Goal: Information Seeking & Learning: Check status

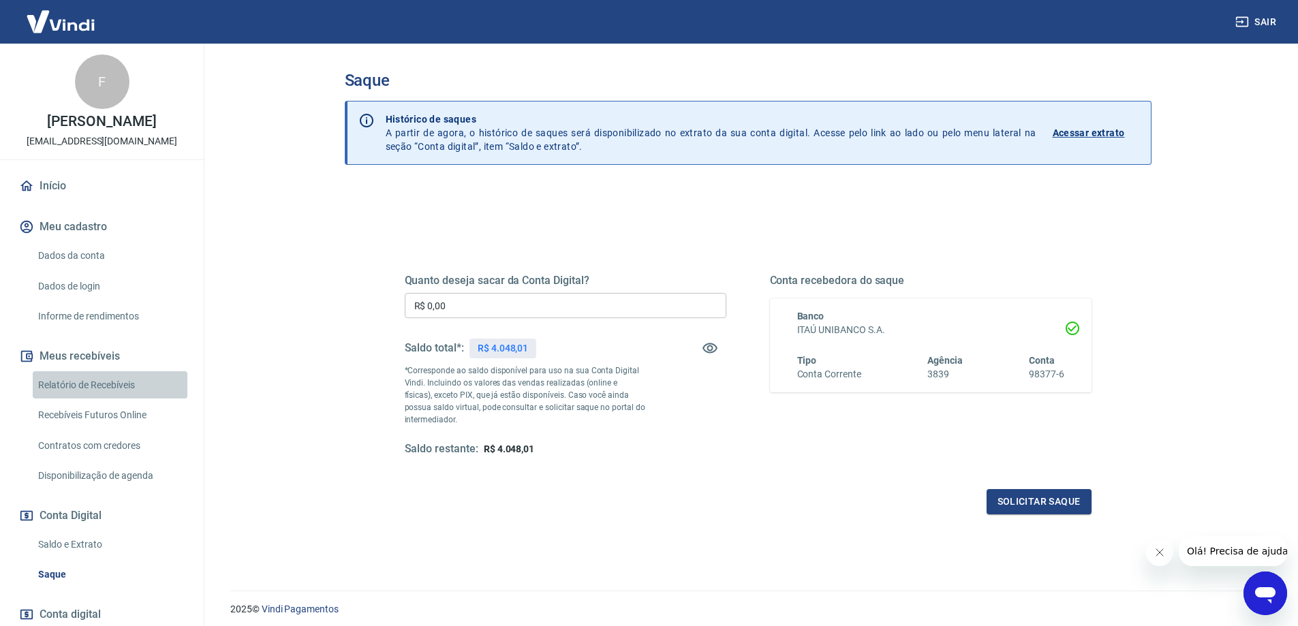
click at [116, 390] on link "Relatório de Recebíveis" at bounding box center [110, 385] width 155 height 28
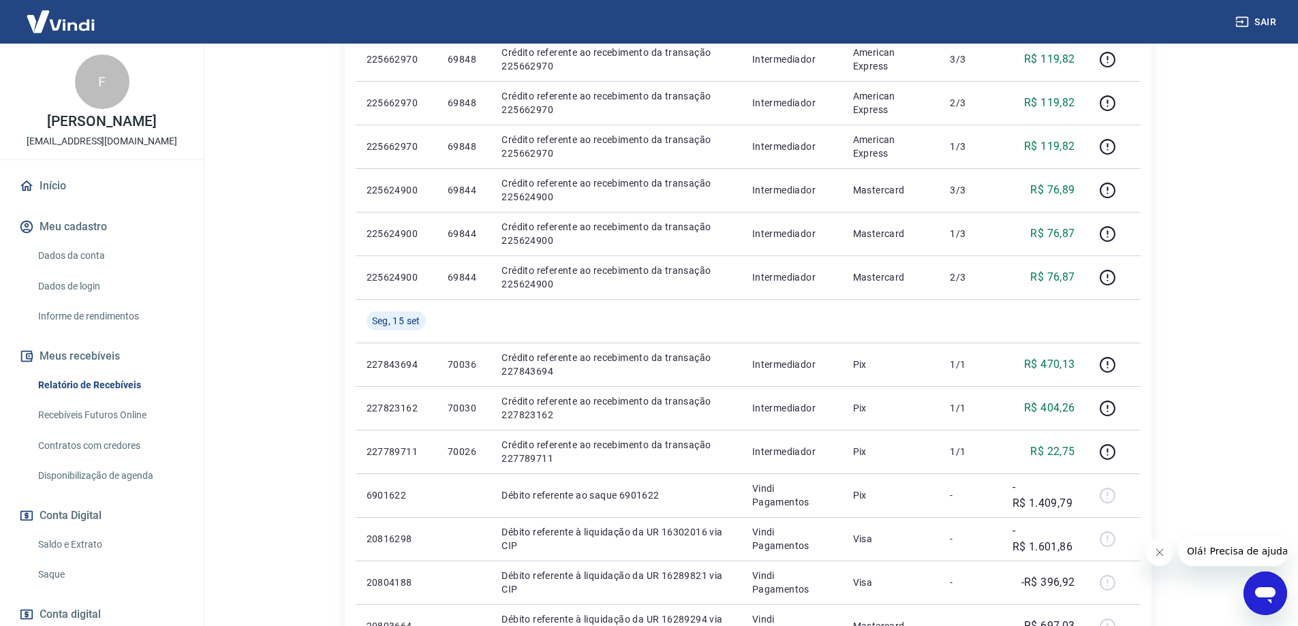
scroll to position [903, 0]
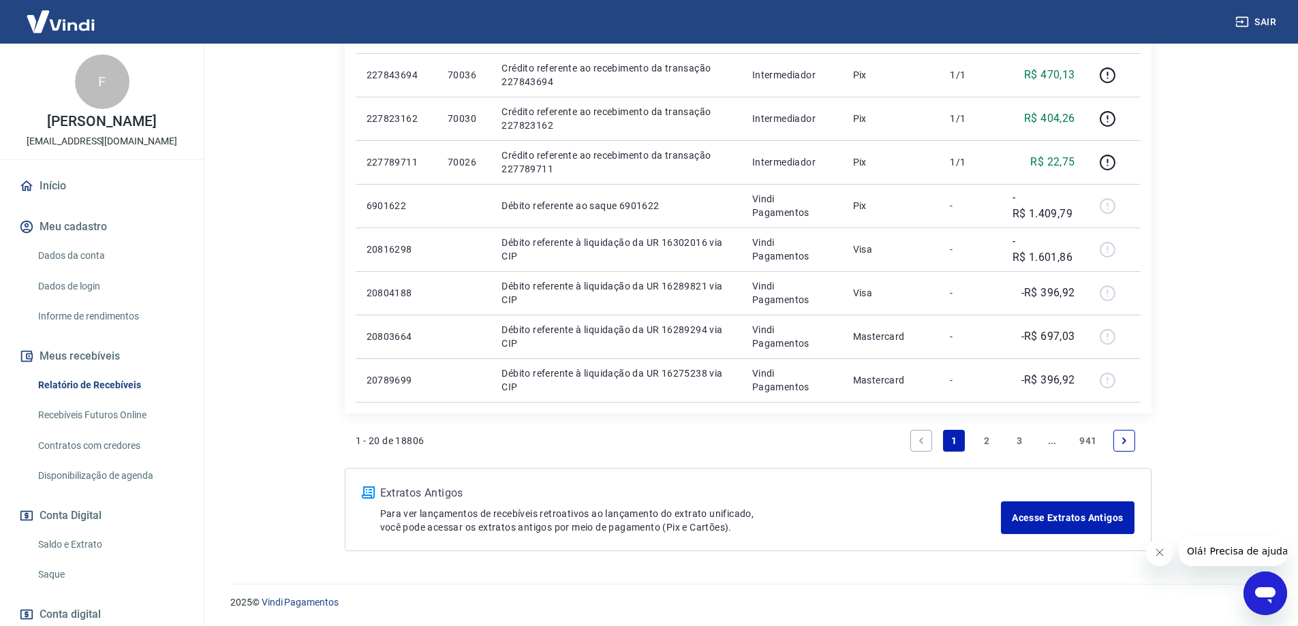
click at [1014, 438] on link "3" at bounding box center [1019, 441] width 22 height 22
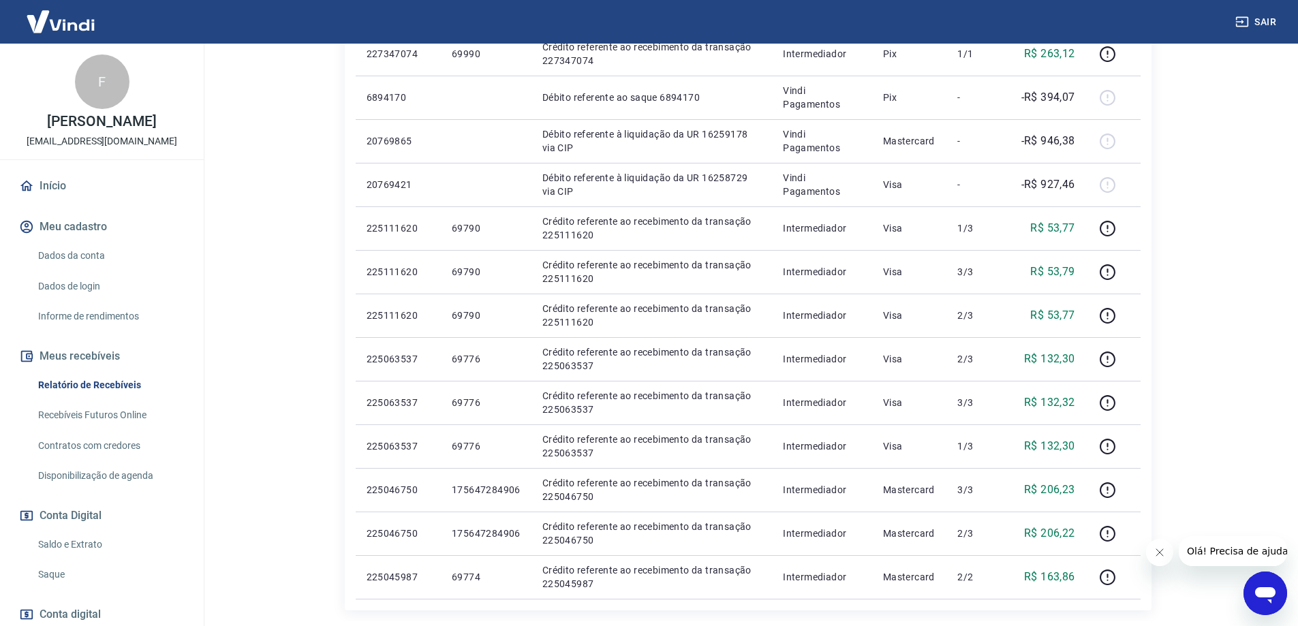
scroll to position [818, 0]
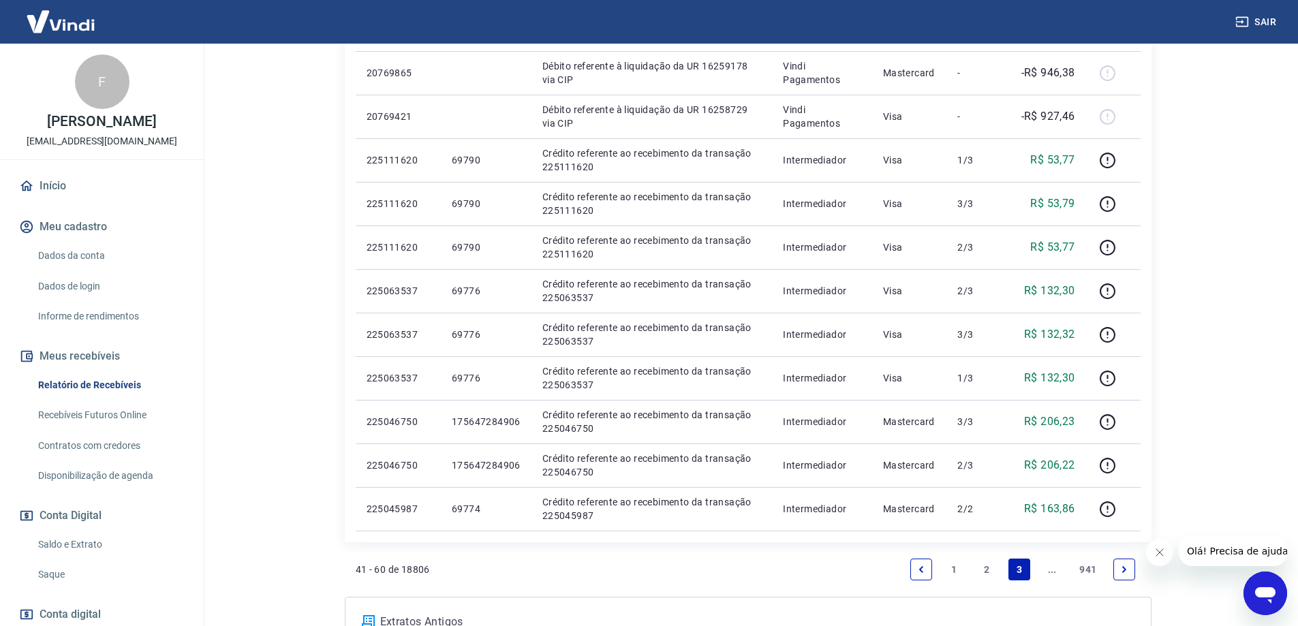
click at [1122, 570] on icon "Next page" at bounding box center [1124, 570] width 10 height 10
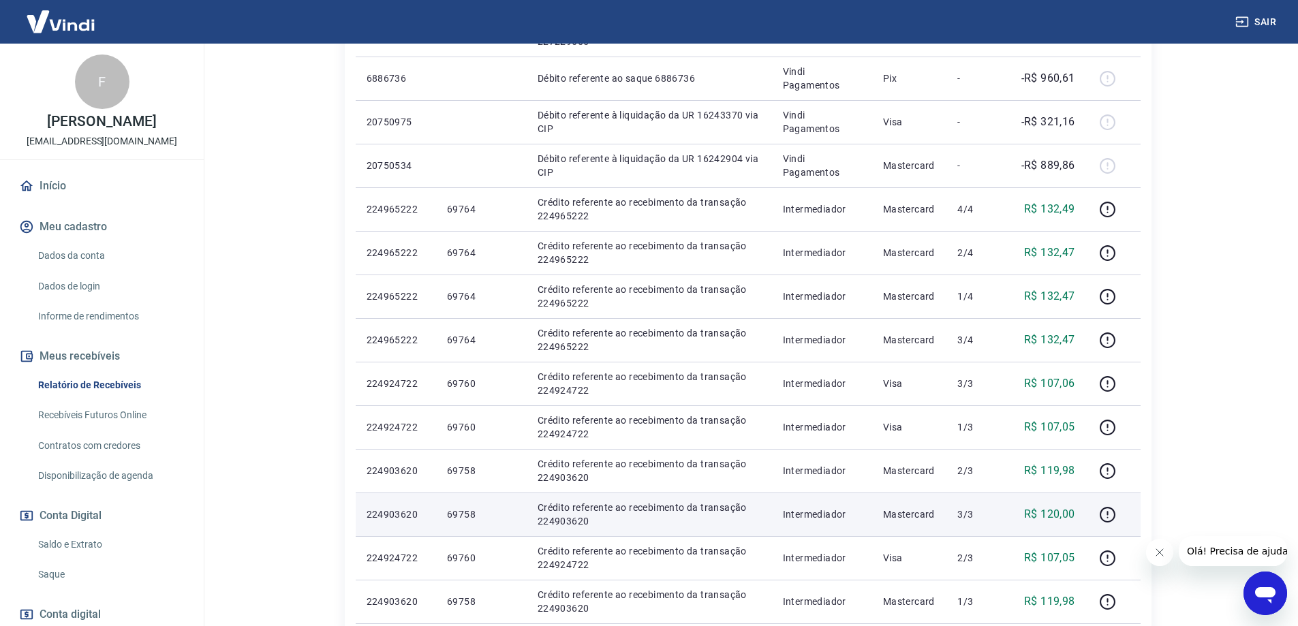
scroll to position [818, 0]
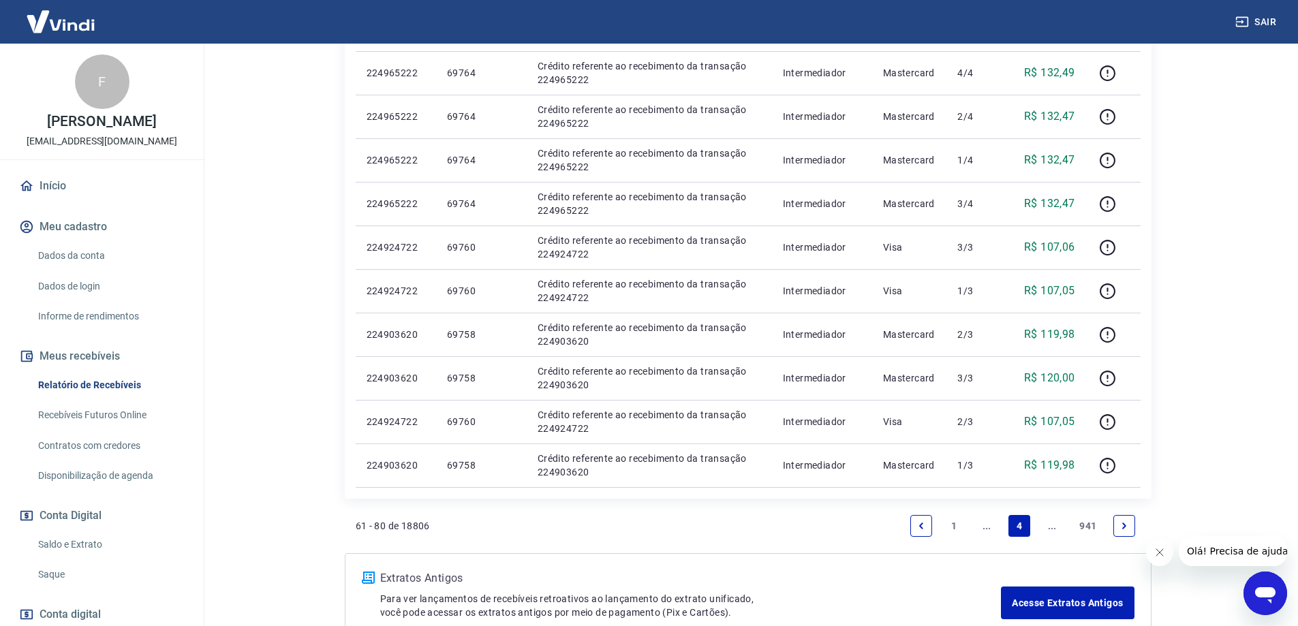
click at [1123, 528] on icon "Next page" at bounding box center [1124, 526] width 4 height 6
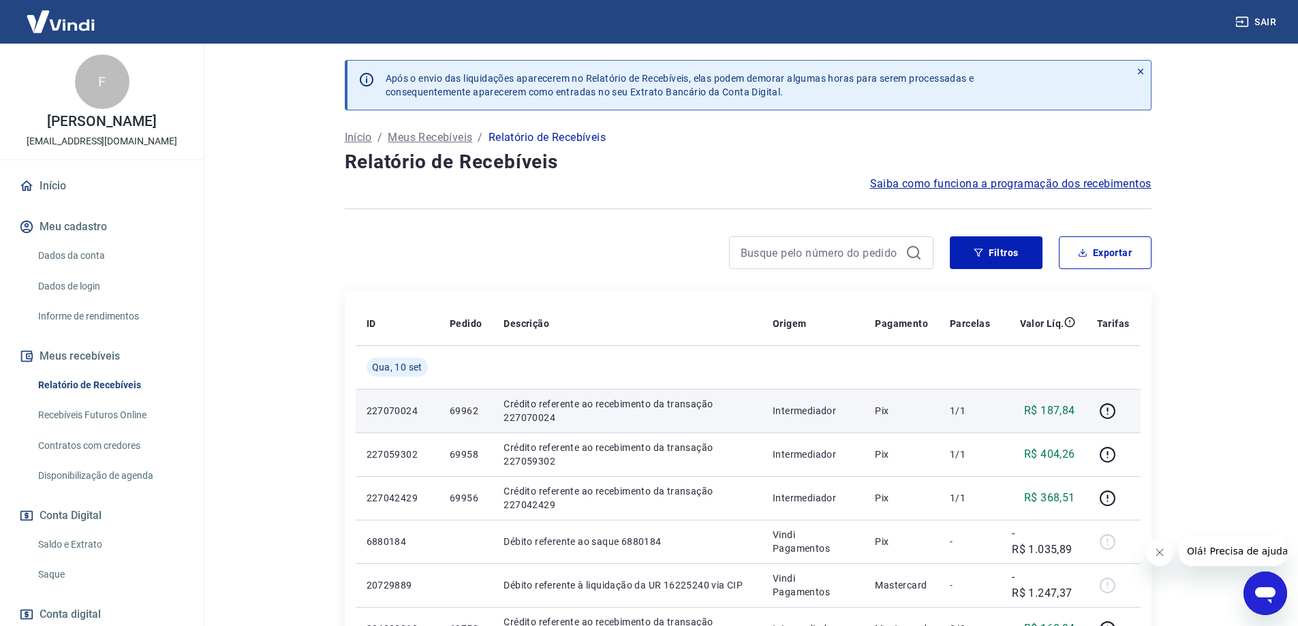
scroll to position [68, 0]
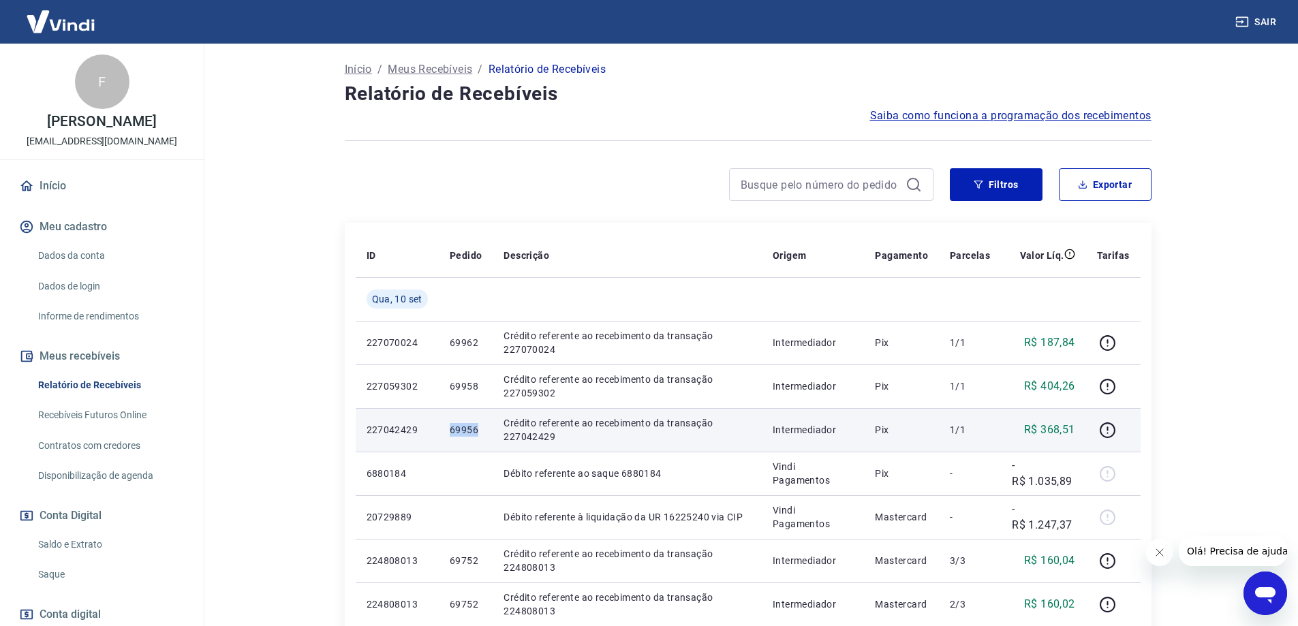
drag, startPoint x: 444, startPoint y: 433, endPoint x: 481, endPoint y: 431, distance: 36.8
click at [481, 431] on td "69956" at bounding box center [466, 430] width 54 height 44
copy p "69956"
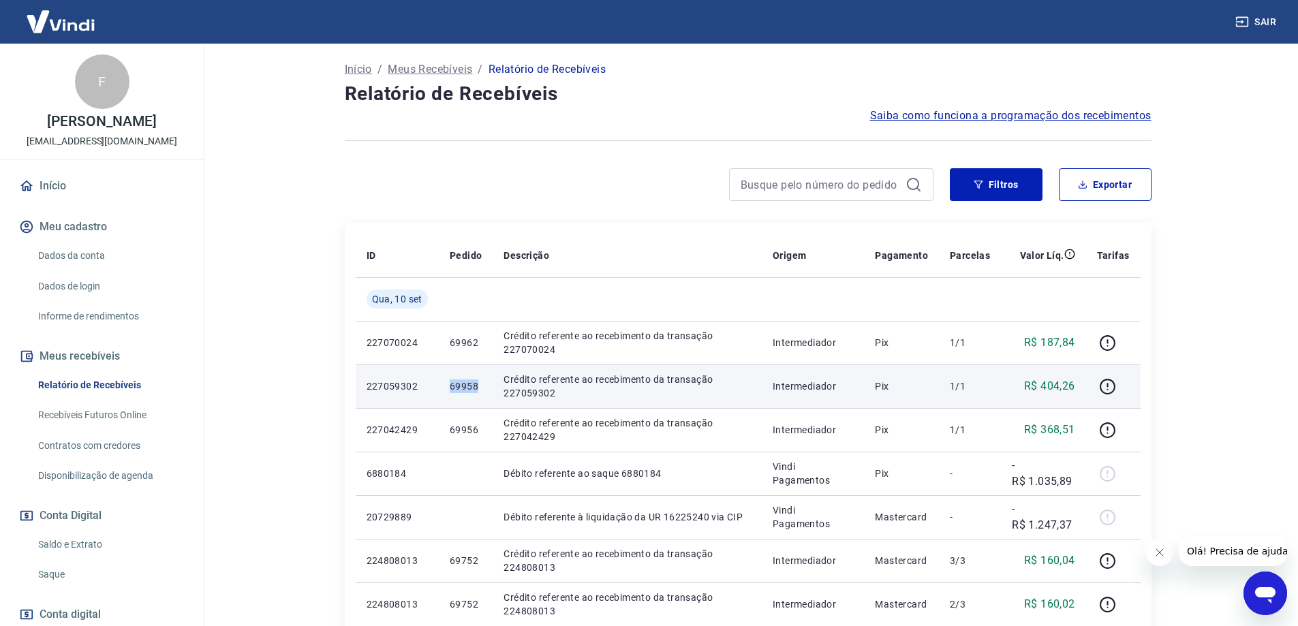
drag, startPoint x: 446, startPoint y: 394, endPoint x: 483, endPoint y: 391, distance: 37.6
click at [483, 391] on td "69958" at bounding box center [466, 386] width 54 height 44
copy p "69958"
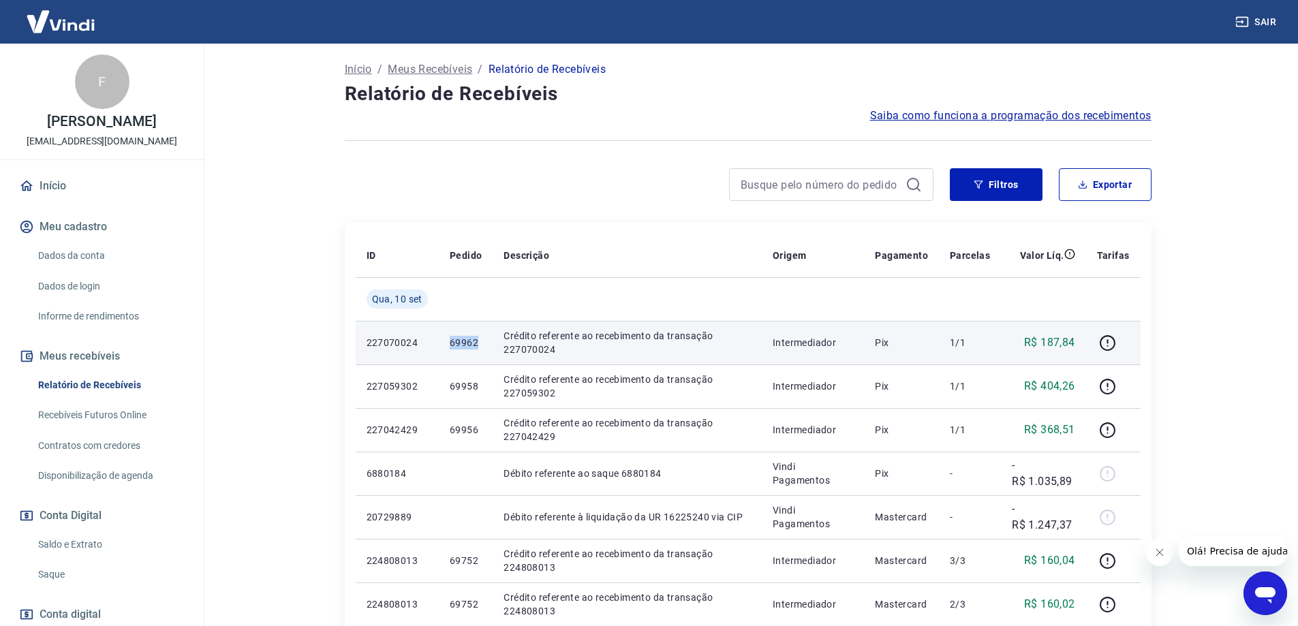
drag, startPoint x: 446, startPoint y: 346, endPoint x: 478, endPoint y: 345, distance: 32.0
click at [478, 345] on td "69962" at bounding box center [466, 343] width 54 height 44
copy p "69962"
